Goal: Task Accomplishment & Management: Manage account settings

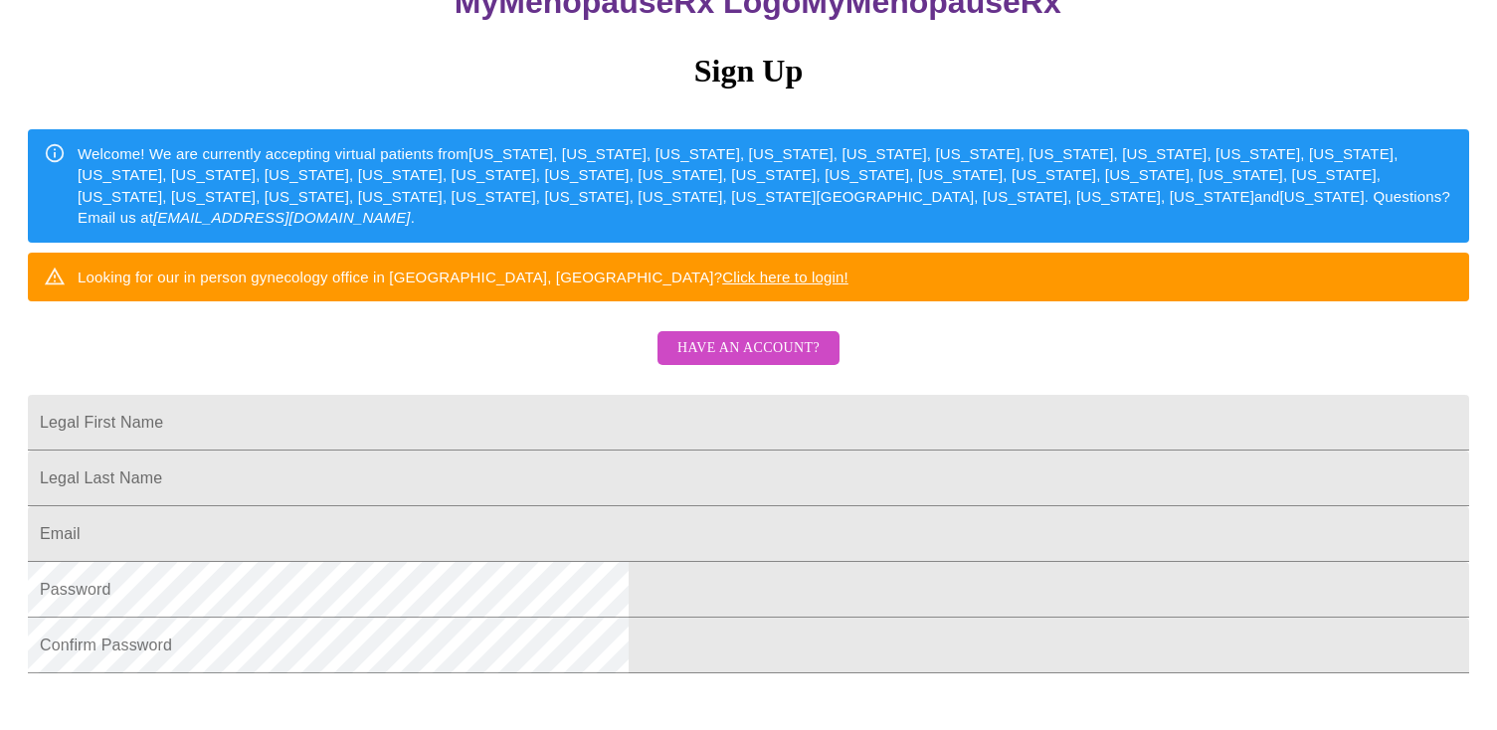
scroll to position [258, 0]
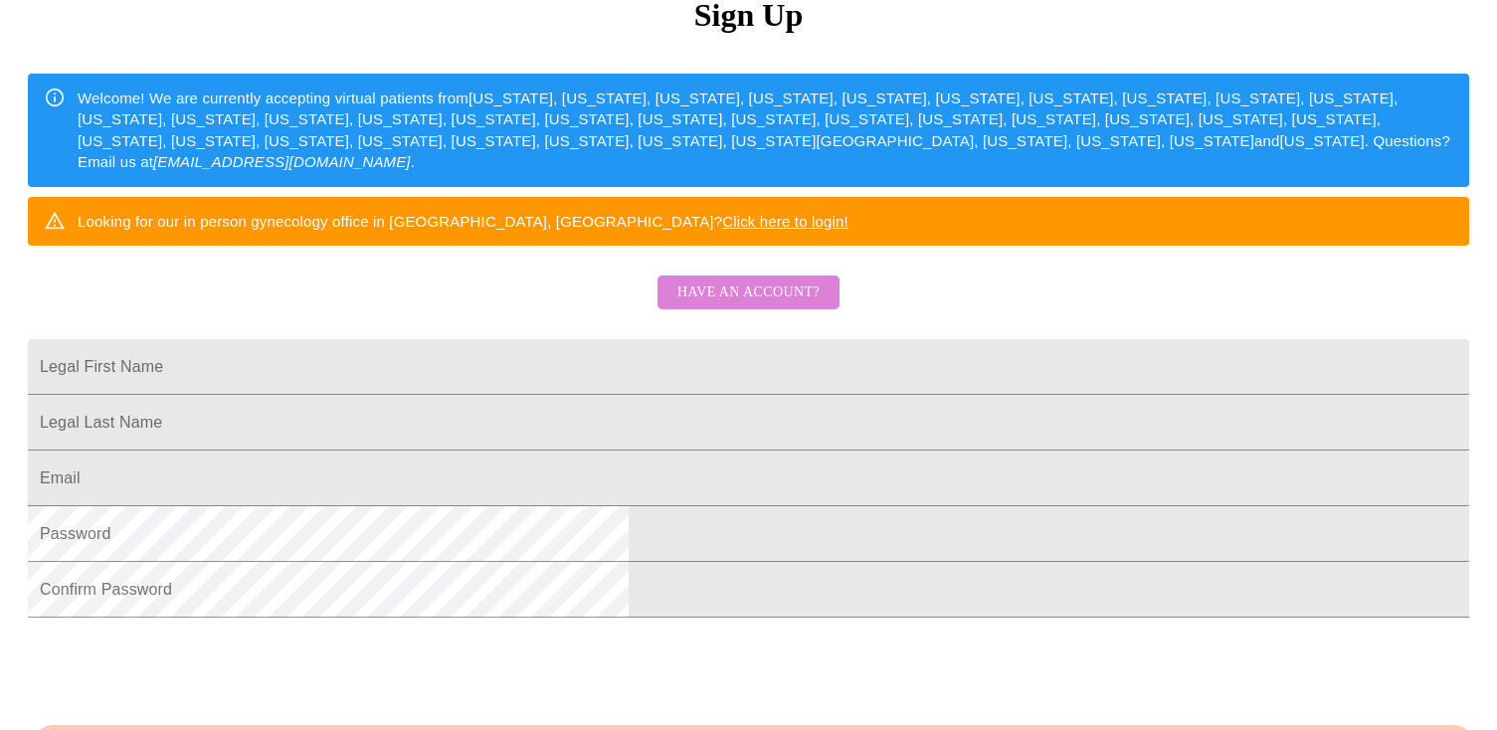
click at [767, 305] on span "Have an account?" at bounding box center [749, 293] width 142 height 25
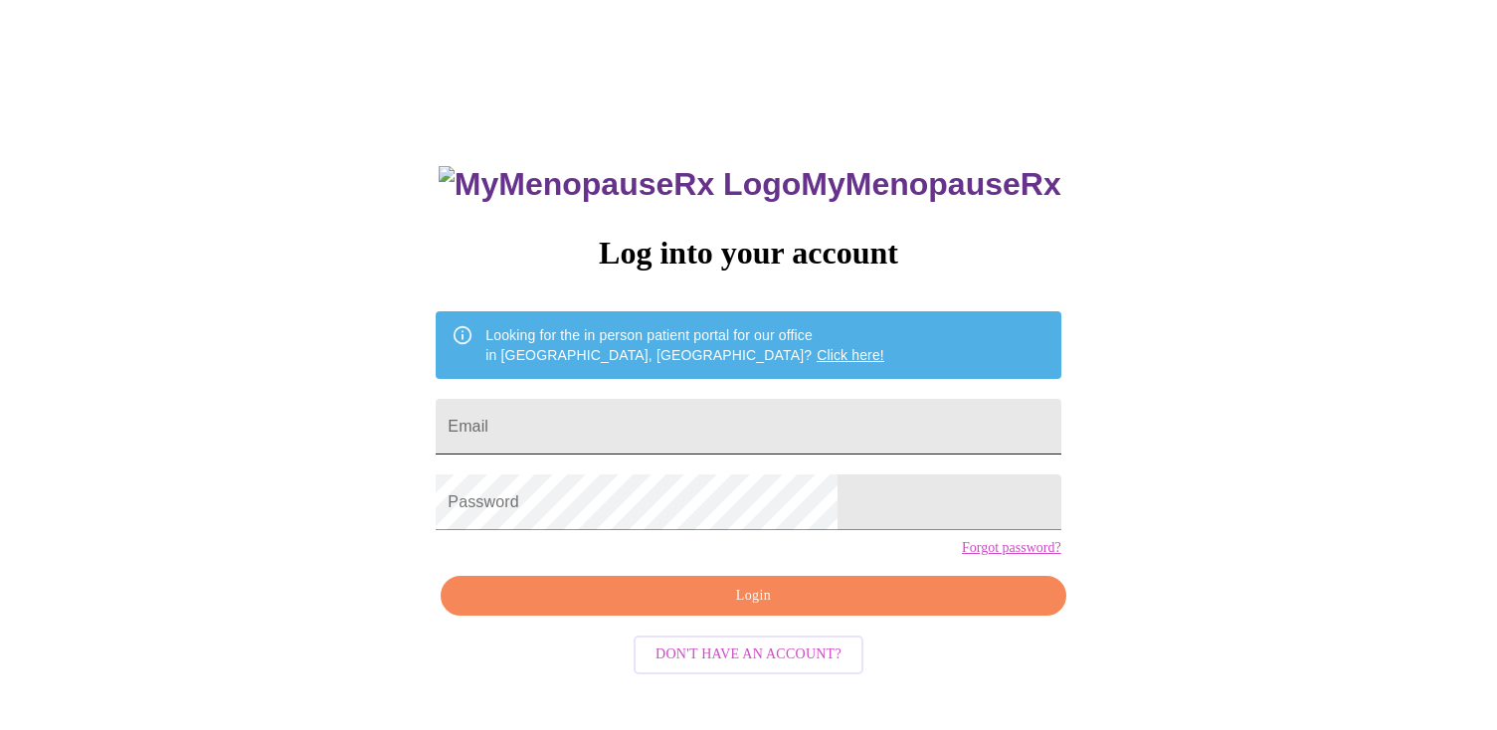
click at [743, 425] on input "Email" at bounding box center [748, 427] width 625 height 56
type input "[EMAIL_ADDRESS][DOMAIN_NAME]"
click at [714, 617] on button "Login" at bounding box center [753, 596] width 625 height 41
